Goal: Information Seeking & Learning: Learn about a topic

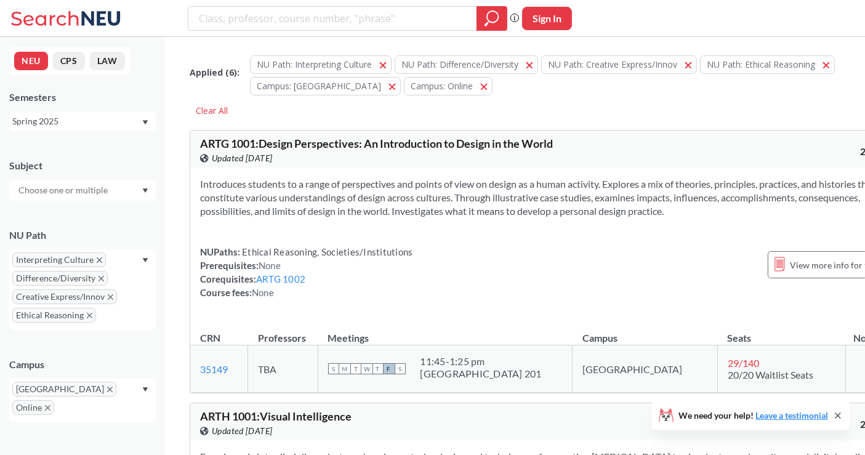
click at [304, 9] on input "search" at bounding box center [333, 18] width 270 height 21
click at [140, 118] on div "Spring 2025" at bounding box center [76, 122] width 129 height 14
click at [83, 152] on div "Spring 2026" at bounding box center [85, 149] width 139 height 14
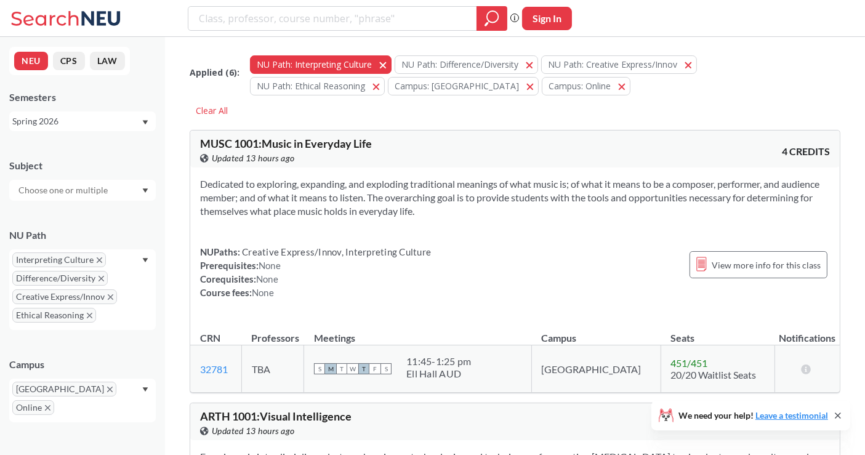
click at [378, 58] on button "NU Path: Interpreting Culture Interpreting Culture" at bounding box center [321, 64] width 142 height 18
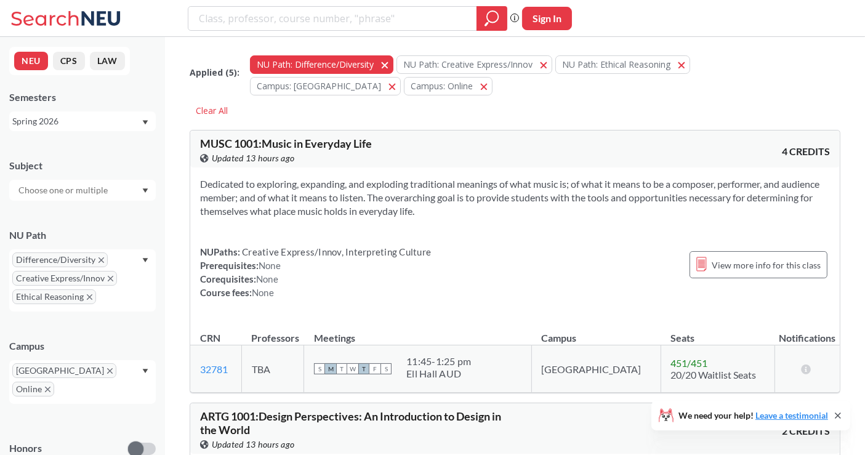
click at [389, 62] on span "button" at bounding box center [389, 65] width 0 height 12
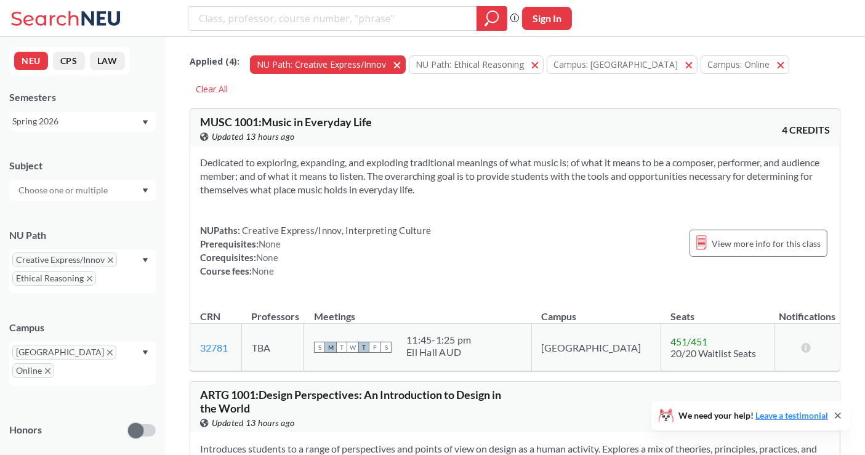
click at [386, 62] on button "NU Path: Creative Express/Innov Creative Express/Innov" at bounding box center [328, 64] width 156 height 18
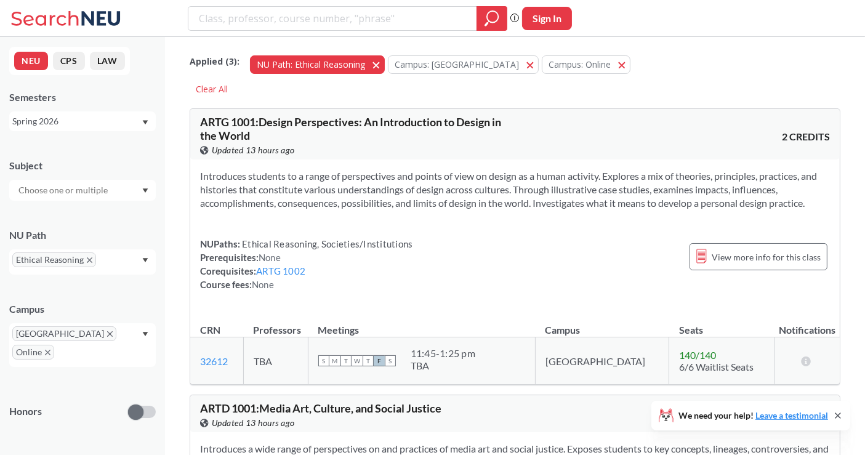
click at [381, 64] on span "button" at bounding box center [381, 65] width 0 height 12
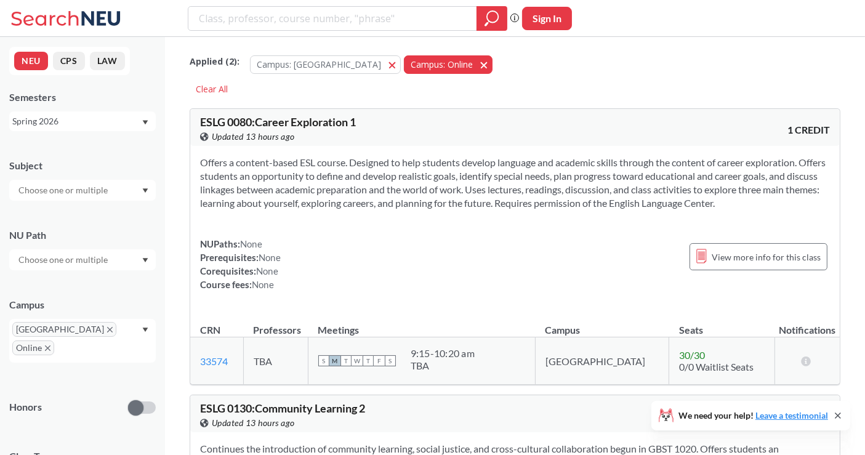
click at [417, 63] on button "Campus: Online Online" at bounding box center [448, 64] width 89 height 18
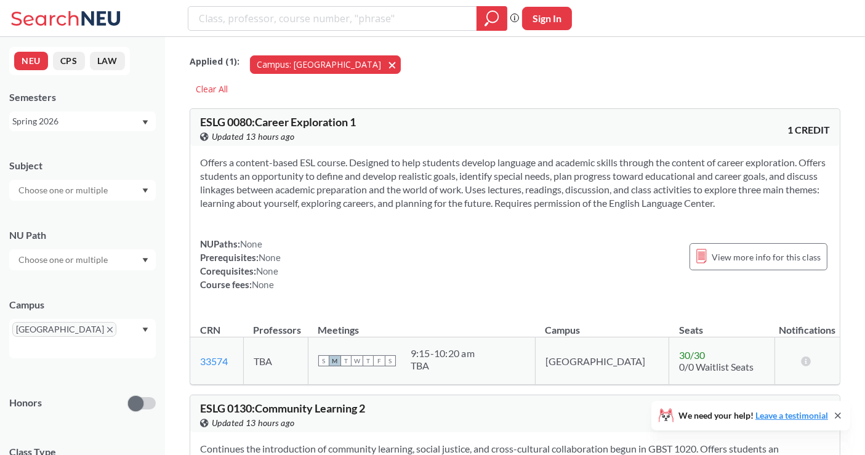
click at [330, 64] on button "Campus: [GEOGRAPHIC_DATA]" at bounding box center [325, 64] width 151 height 18
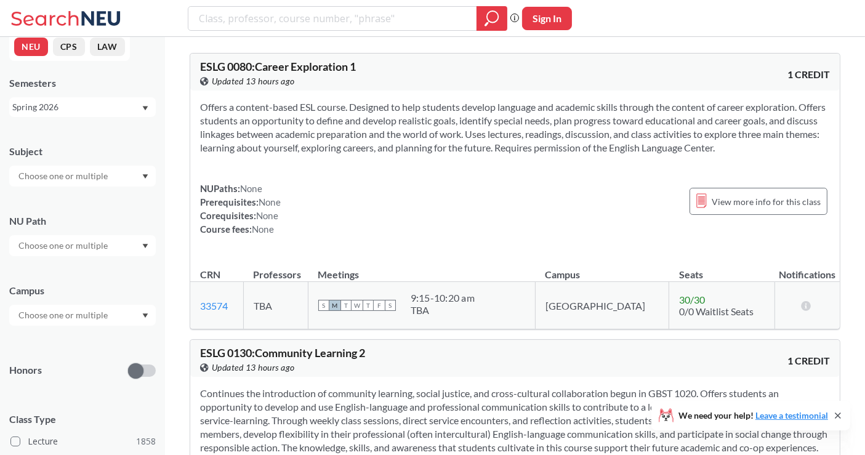
scroll to position [51, 0]
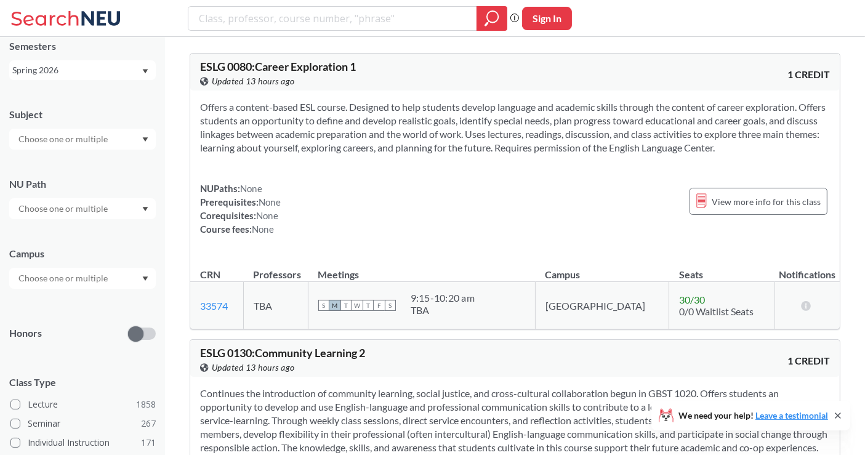
drag, startPoint x: 91, startPoint y: 266, endPoint x: 84, endPoint y: 282, distance: 17.6
click at [84, 282] on input "text" at bounding box center [63, 278] width 103 height 15
click at [99, 309] on div "[GEOGRAPHIC_DATA] ( 2023 )" at bounding box center [85, 306] width 139 height 14
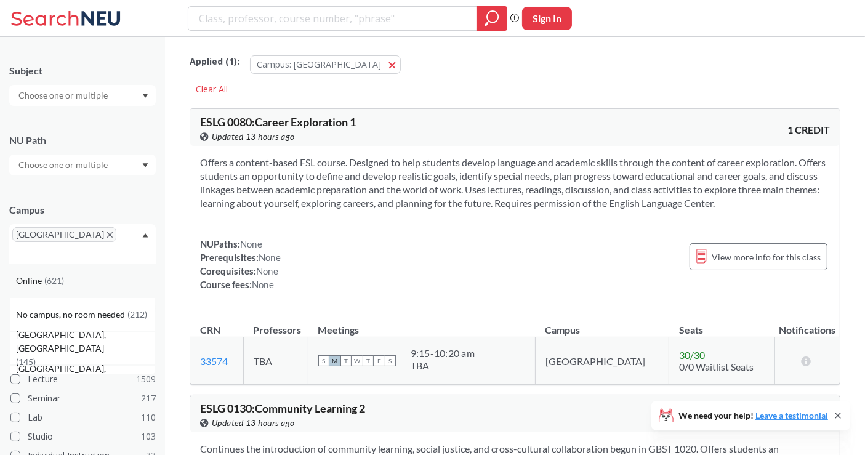
click at [75, 274] on div "Online ( 621 )" at bounding box center [85, 281] width 139 height 14
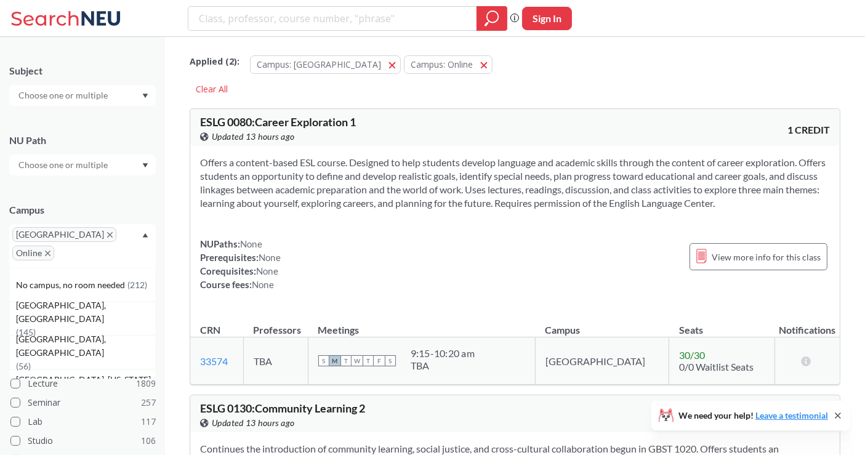
click at [51, 251] on icon "X to remove pill" at bounding box center [48, 254] width 6 height 6
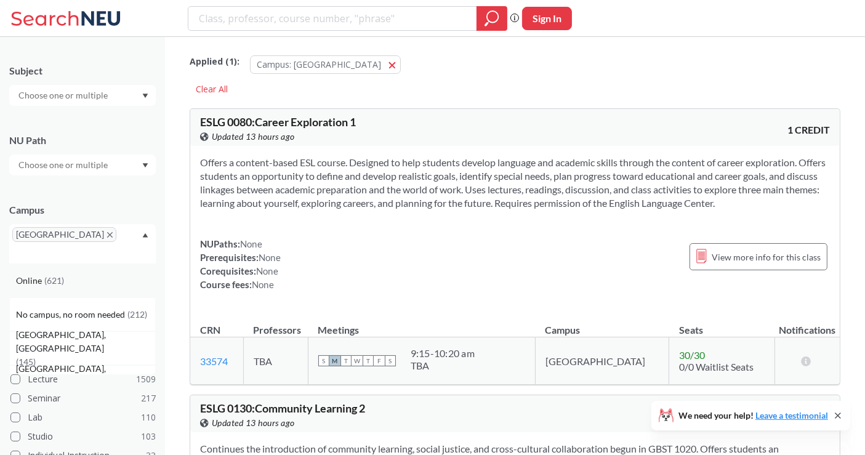
click at [78, 274] on div "Online ( 621 )" at bounding box center [85, 281] width 139 height 14
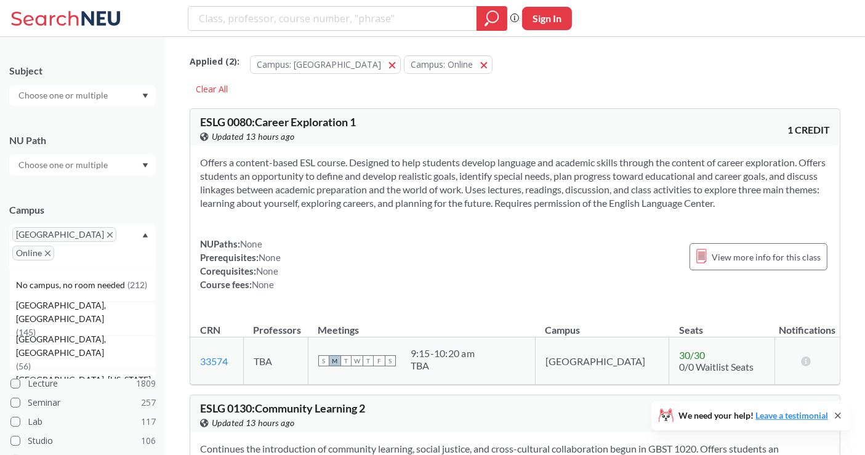
click at [47, 230] on span "[GEOGRAPHIC_DATA]" at bounding box center [64, 234] width 104 height 15
click at [116, 189] on div "Subject NU Path Campus [GEOGRAPHIC_DATA] Online No campus, no room needed ( 212…" at bounding box center [82, 342] width 147 height 581
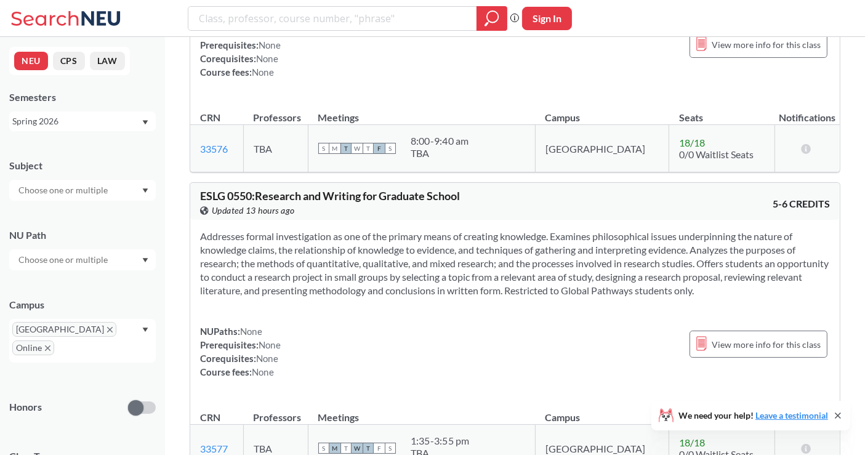
scroll to position [1216, 0]
click at [116, 194] on div at bounding box center [82, 190] width 147 height 21
click at [144, 165] on div "Subject" at bounding box center [82, 166] width 147 height 14
click at [111, 264] on input "text" at bounding box center [63, 260] width 103 height 15
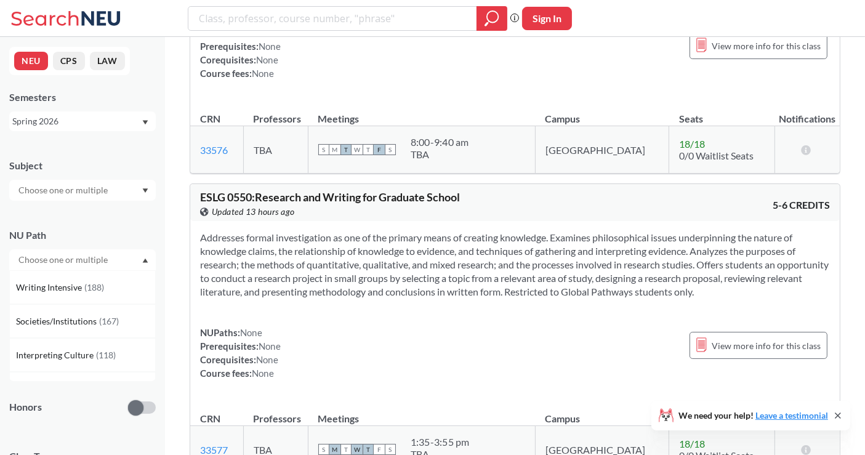
click at [124, 226] on div "NU Path Writing Intensive ( 188 ) Societies/Institutions ( 167 ) Interpreting C…" at bounding box center [82, 243] width 147 height 54
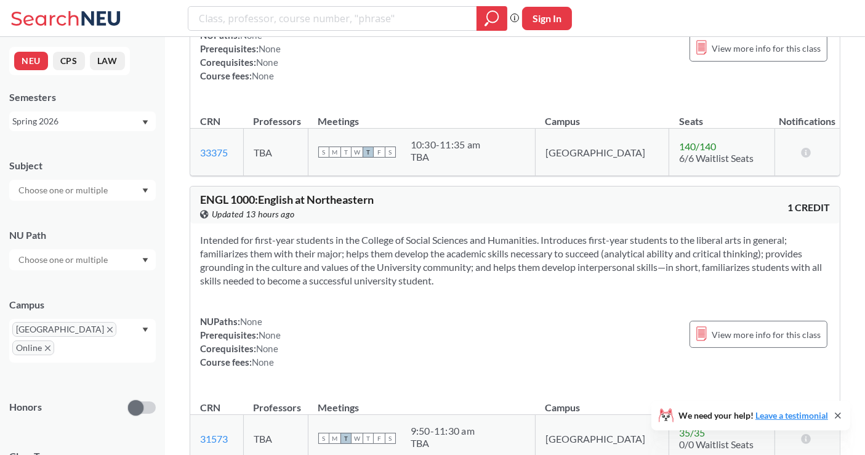
scroll to position [3392, 0]
